Goal: Register for event/course

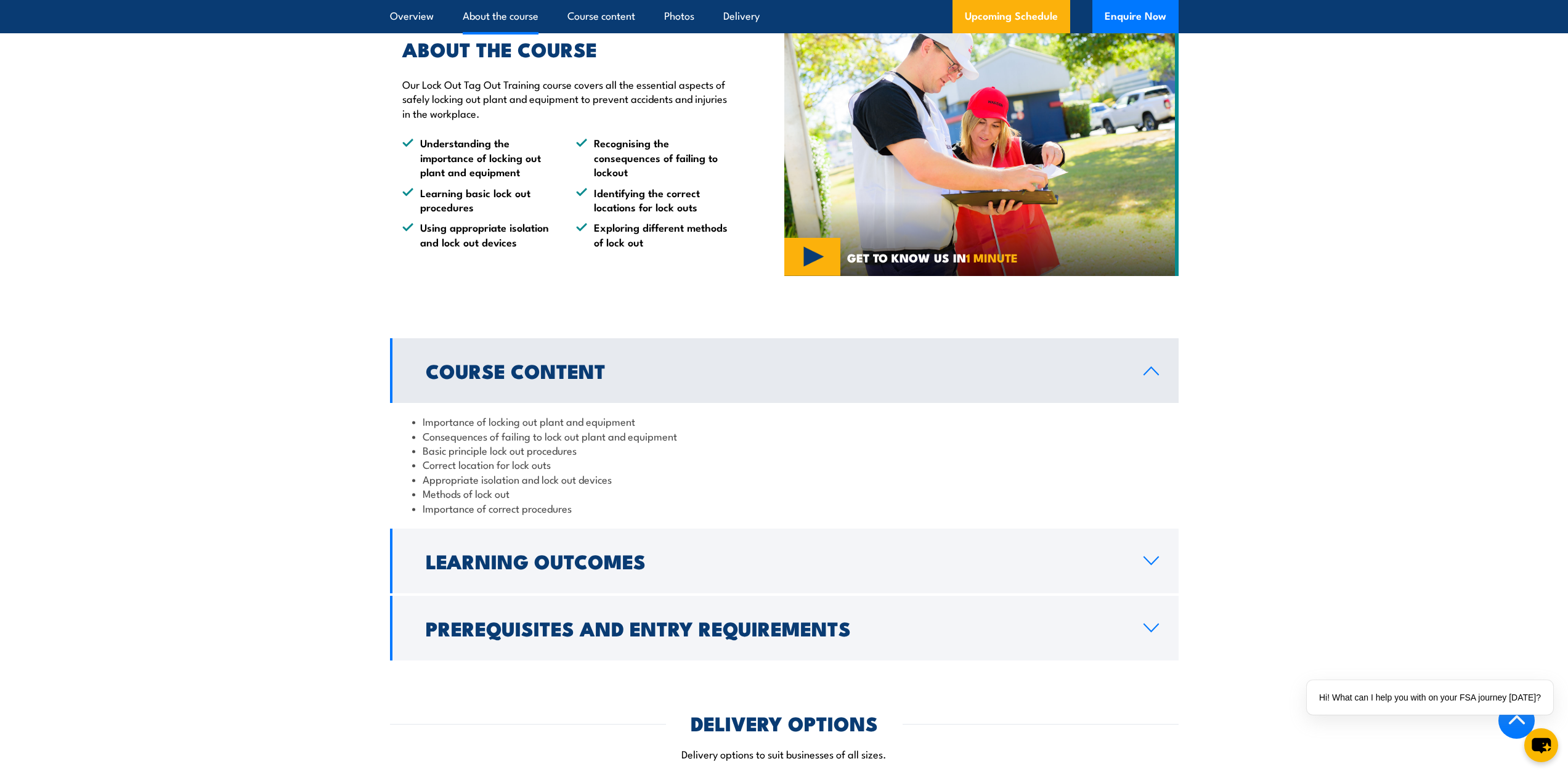
scroll to position [924, 0]
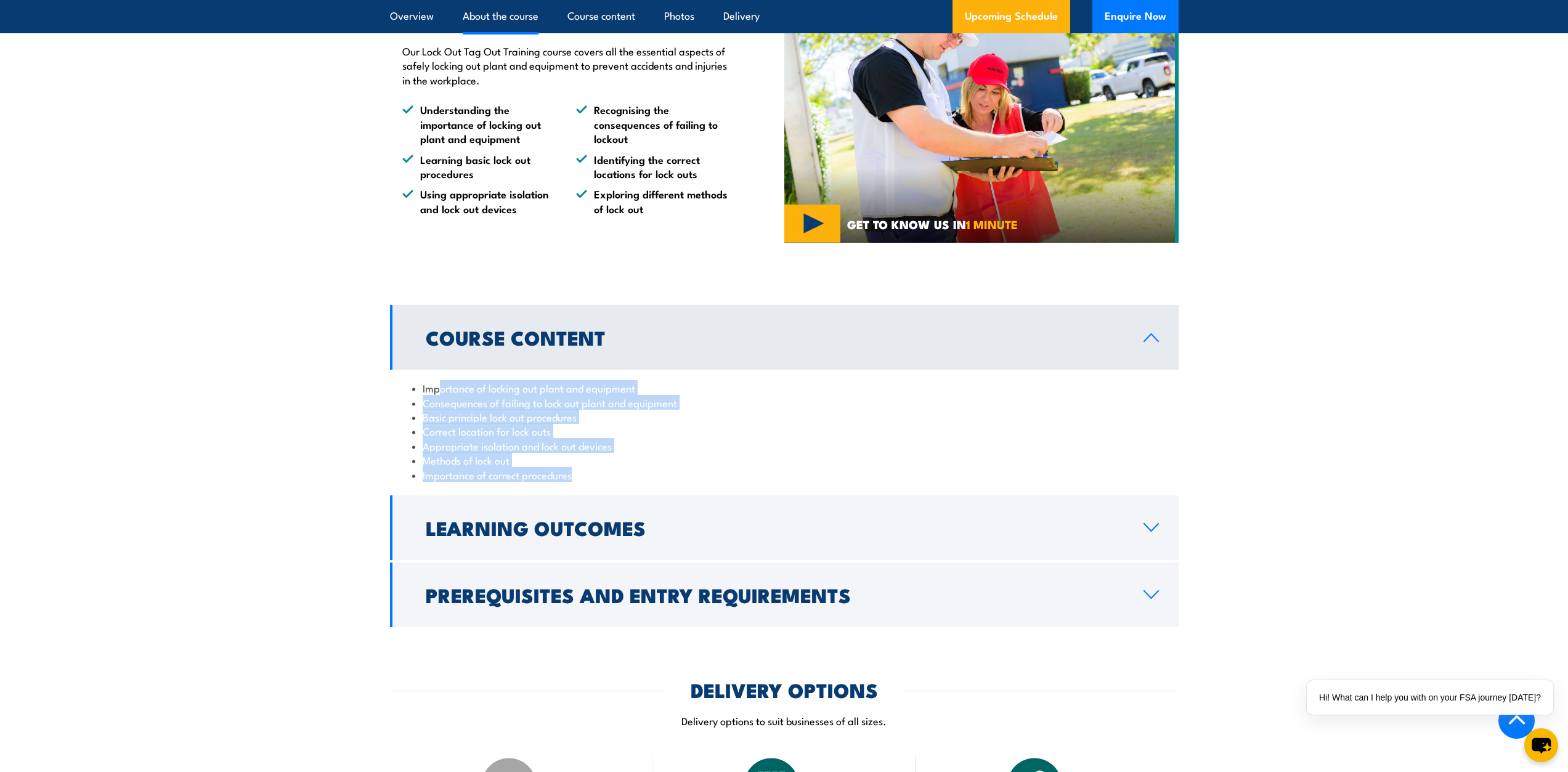
drag, startPoint x: 438, startPoint y: 388, endPoint x: 717, endPoint y: 469, distance: 290.5
click at [718, 473] on ul "Importance of locking out plant and equipment Consequences of failing to lock o…" at bounding box center [784, 432] width 744 height 101
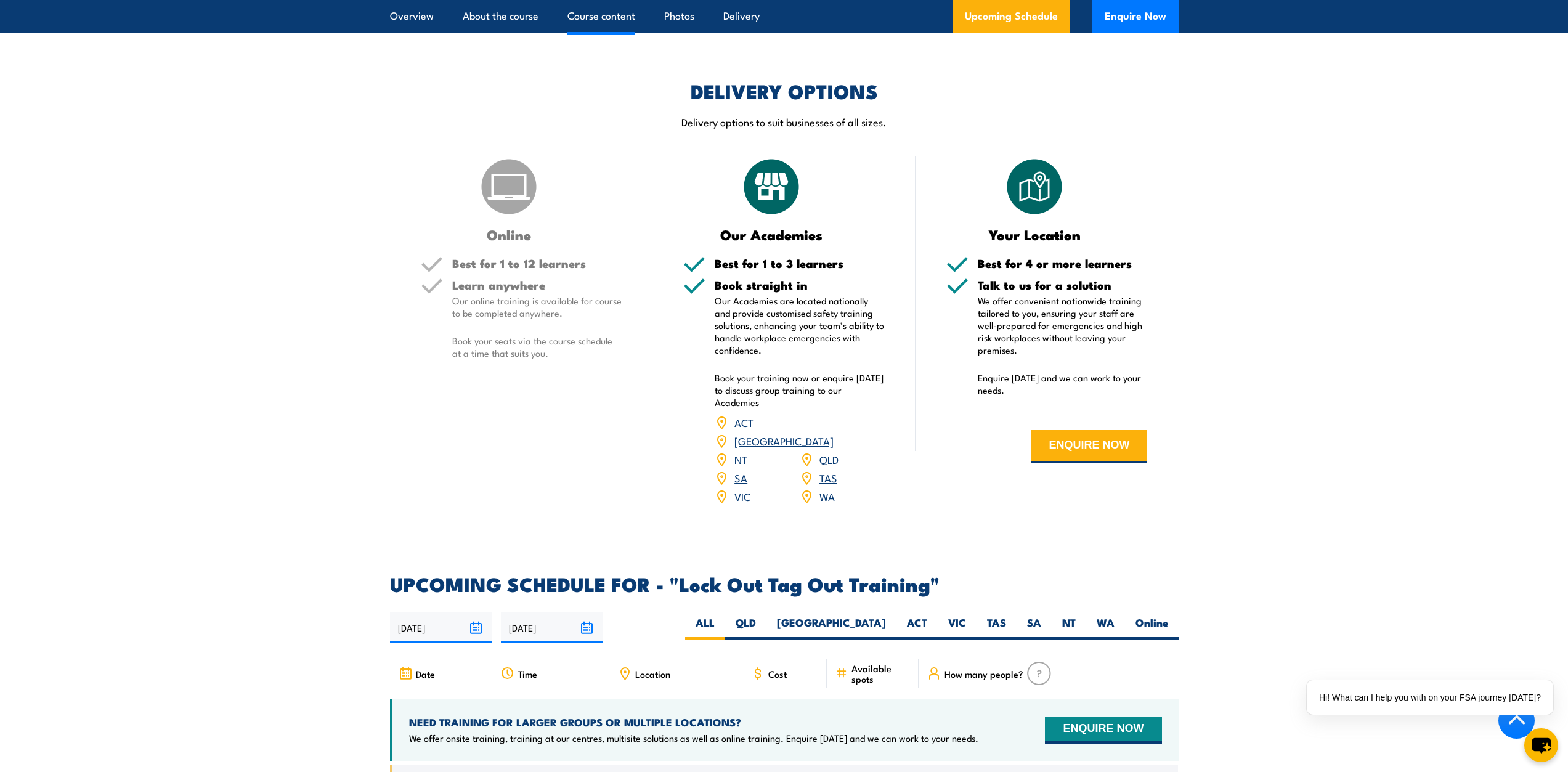
scroll to position [1540, 0]
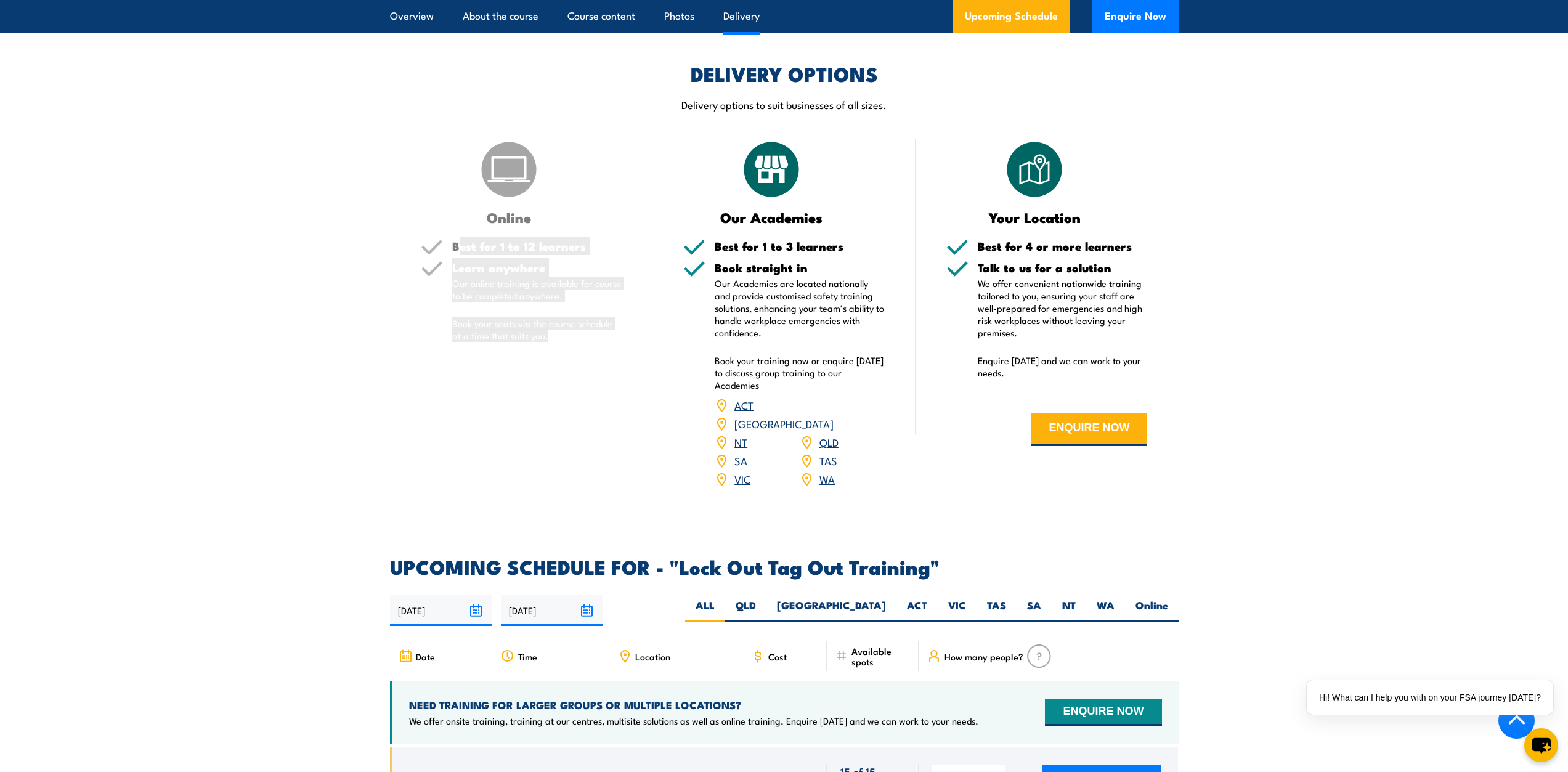
drag, startPoint x: 461, startPoint y: 245, endPoint x: 599, endPoint y: 348, distance: 172.2
click at [599, 348] on div "Best for 1 to 12 learners Learn anywhere Our online training is available for c…" at bounding box center [521, 301] width 202 height 122
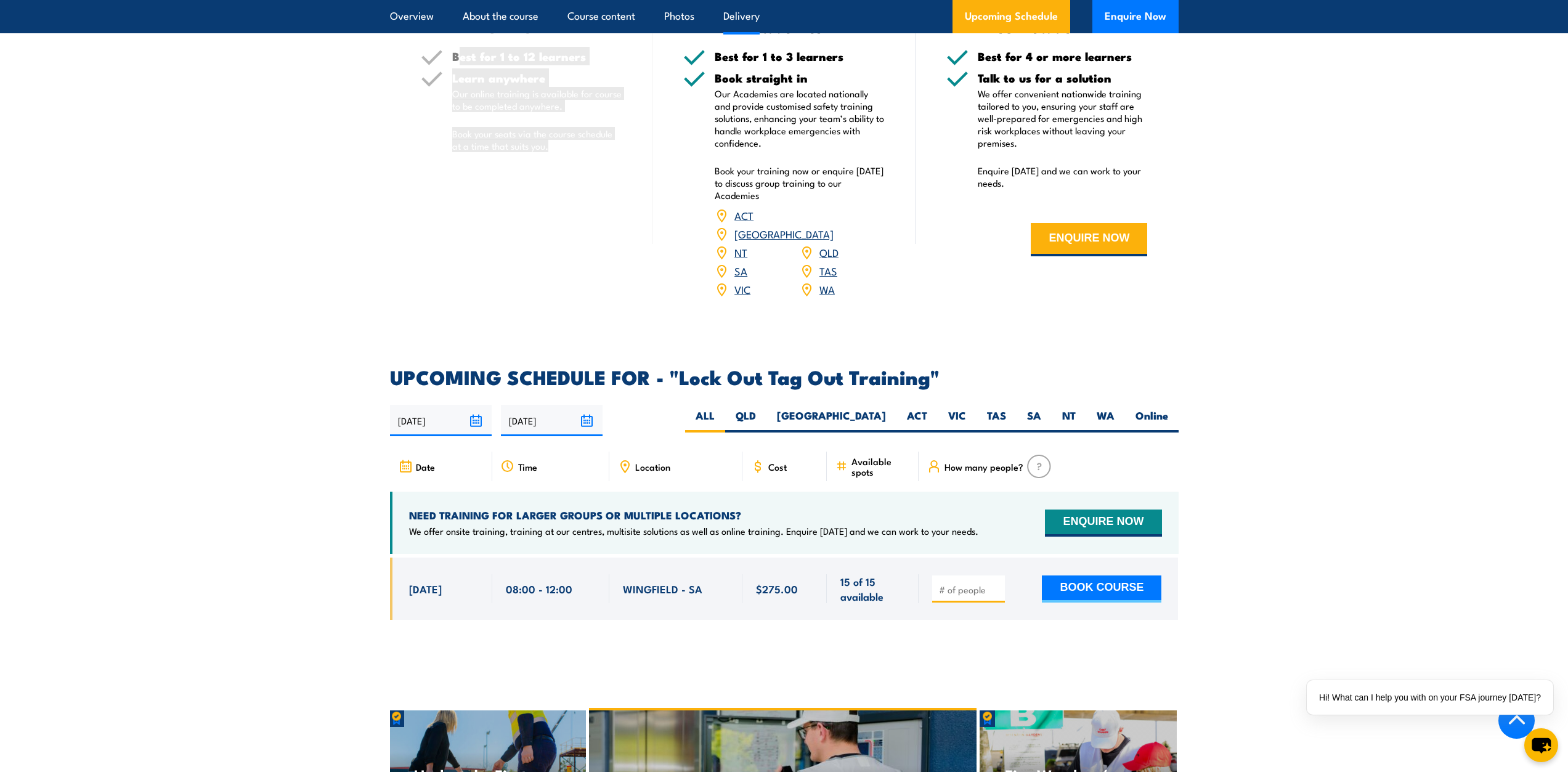
scroll to position [1725, 0]
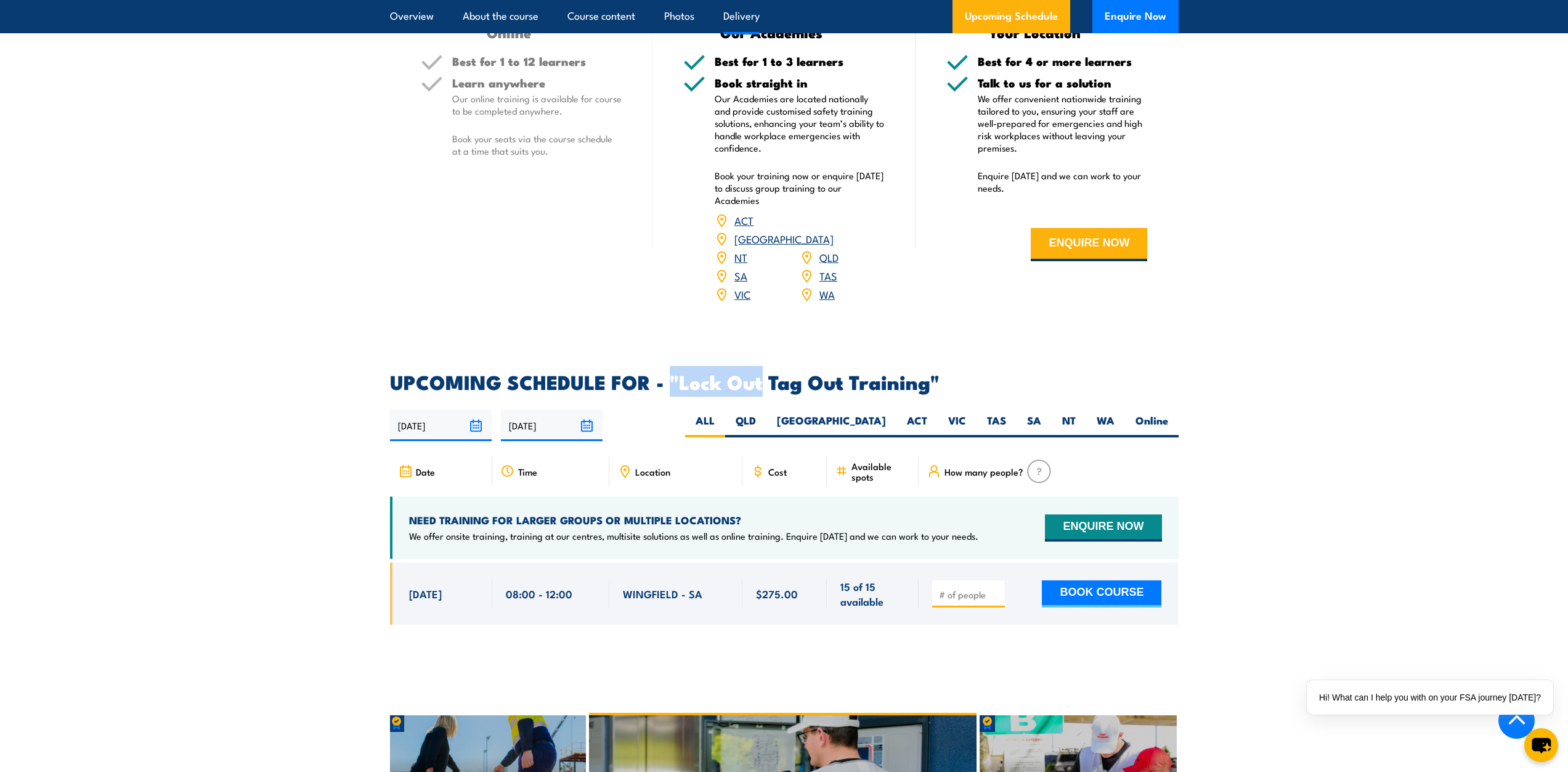
drag, startPoint x: 668, startPoint y: 368, endPoint x: 761, endPoint y: 375, distance: 93.3
click at [761, 375] on h2 "UPCOMING SCHEDULE FOR - "Lock Out Tag Out Training"" at bounding box center [784, 381] width 788 height 17
click at [767, 414] on label "QLD" at bounding box center [746, 426] width 42 height 24
click at [764, 414] on input "QLD" at bounding box center [760, 418] width 8 height 8
radio input "true"
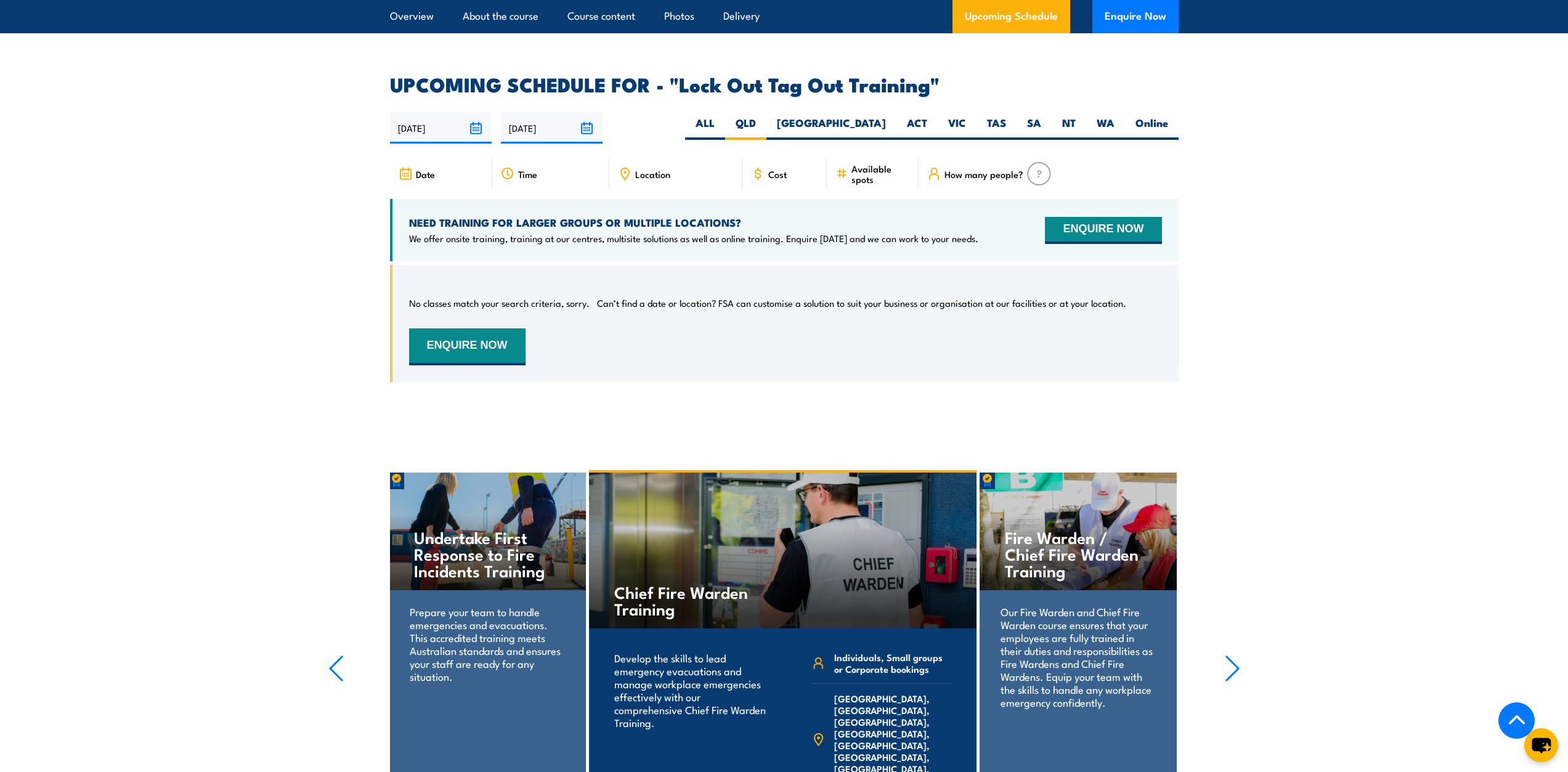
scroll to position [2018, 0]
